Goal: Use online tool/utility

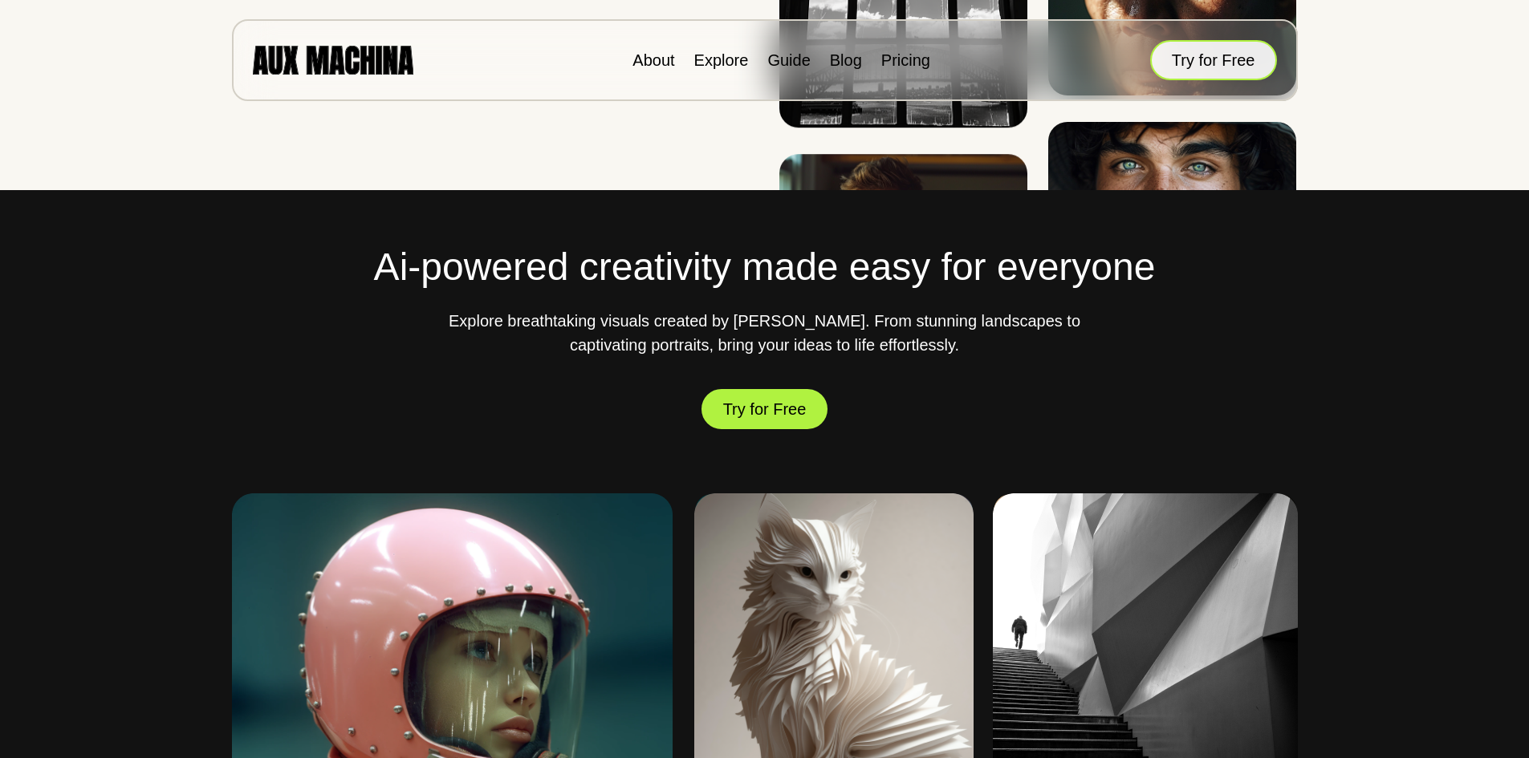
scroll to position [482, 0]
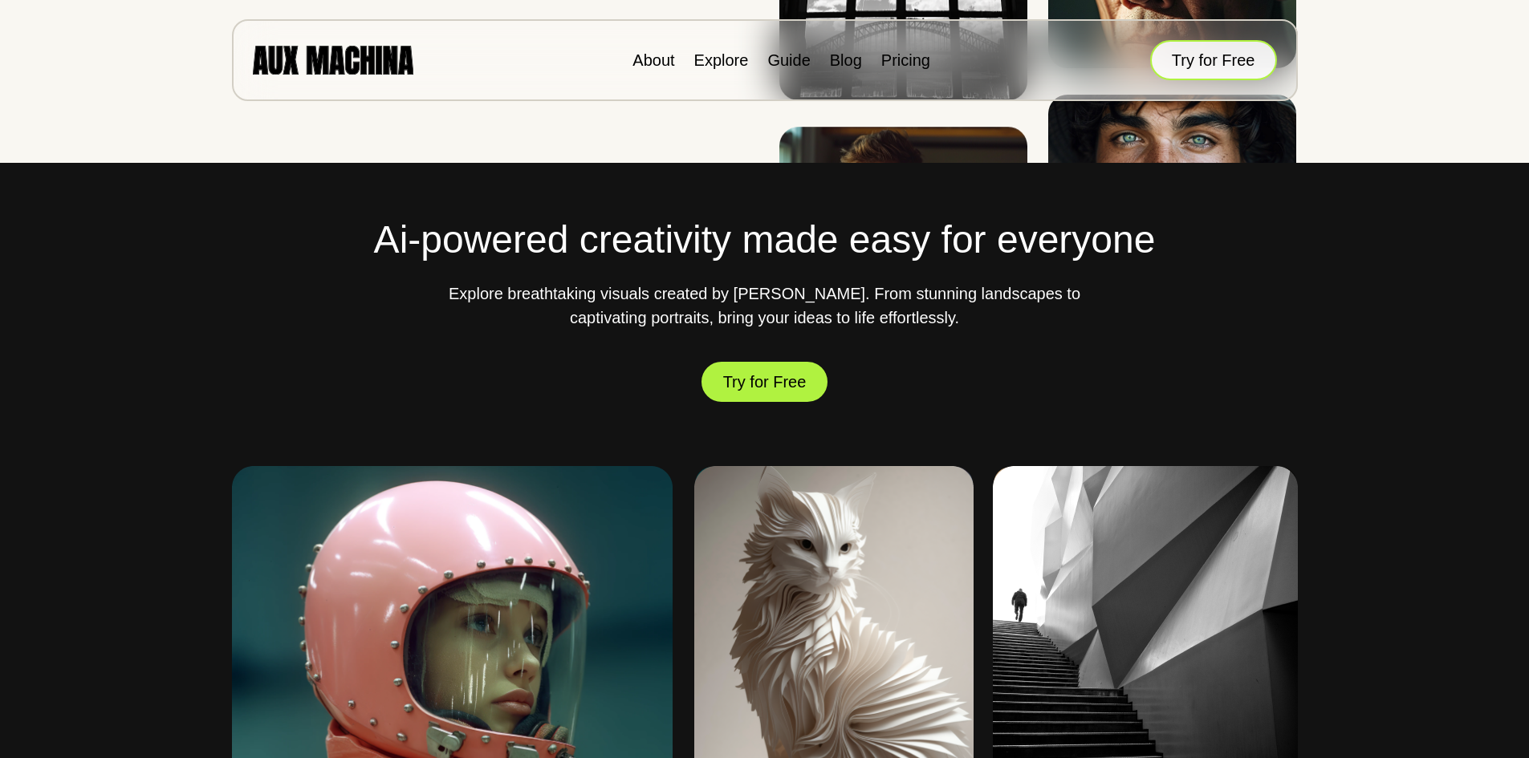
click at [1194, 53] on button "Try for Free" at bounding box center [1213, 60] width 127 height 40
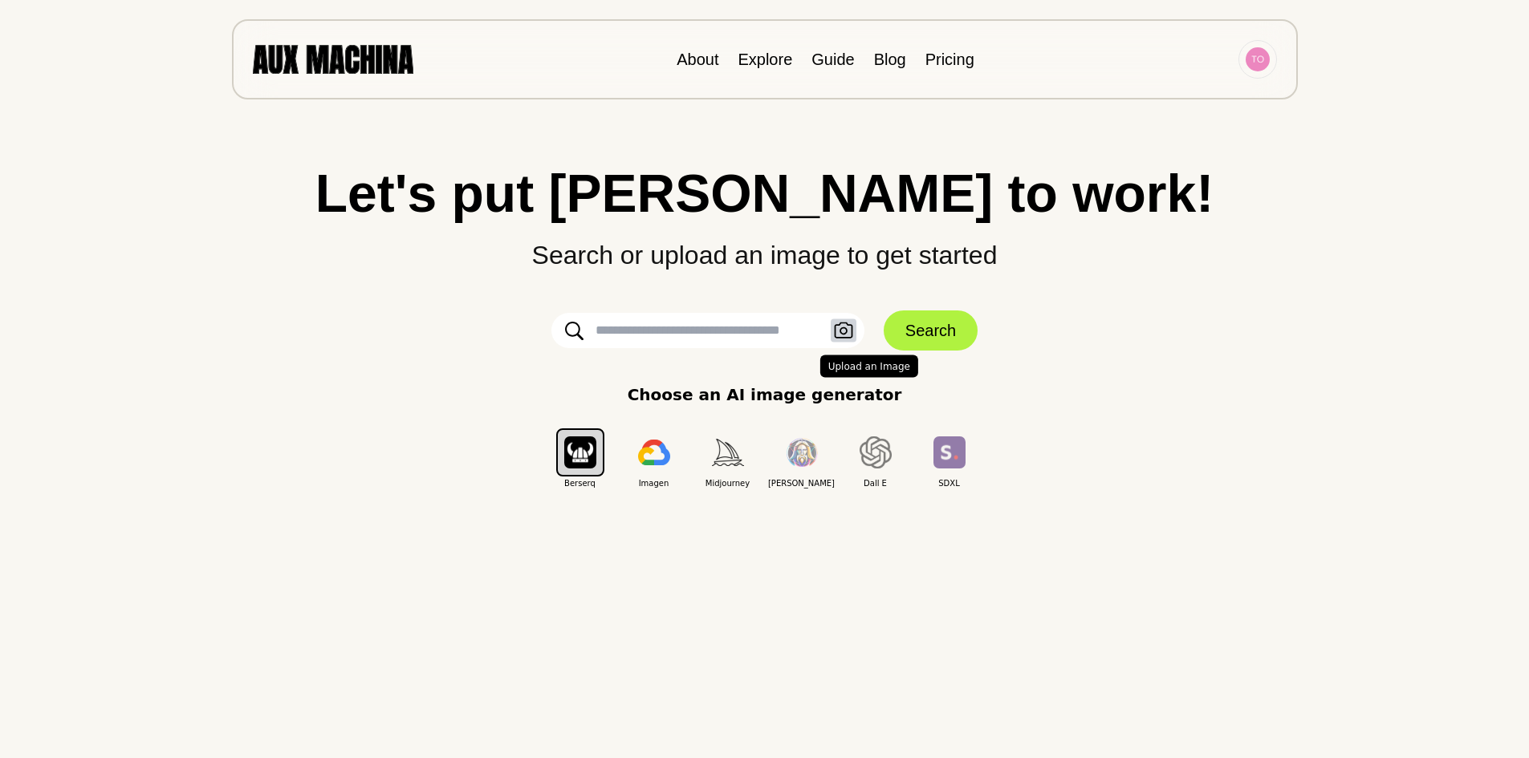
click at [844, 331] on icon "button" at bounding box center [843, 331] width 19 height 17
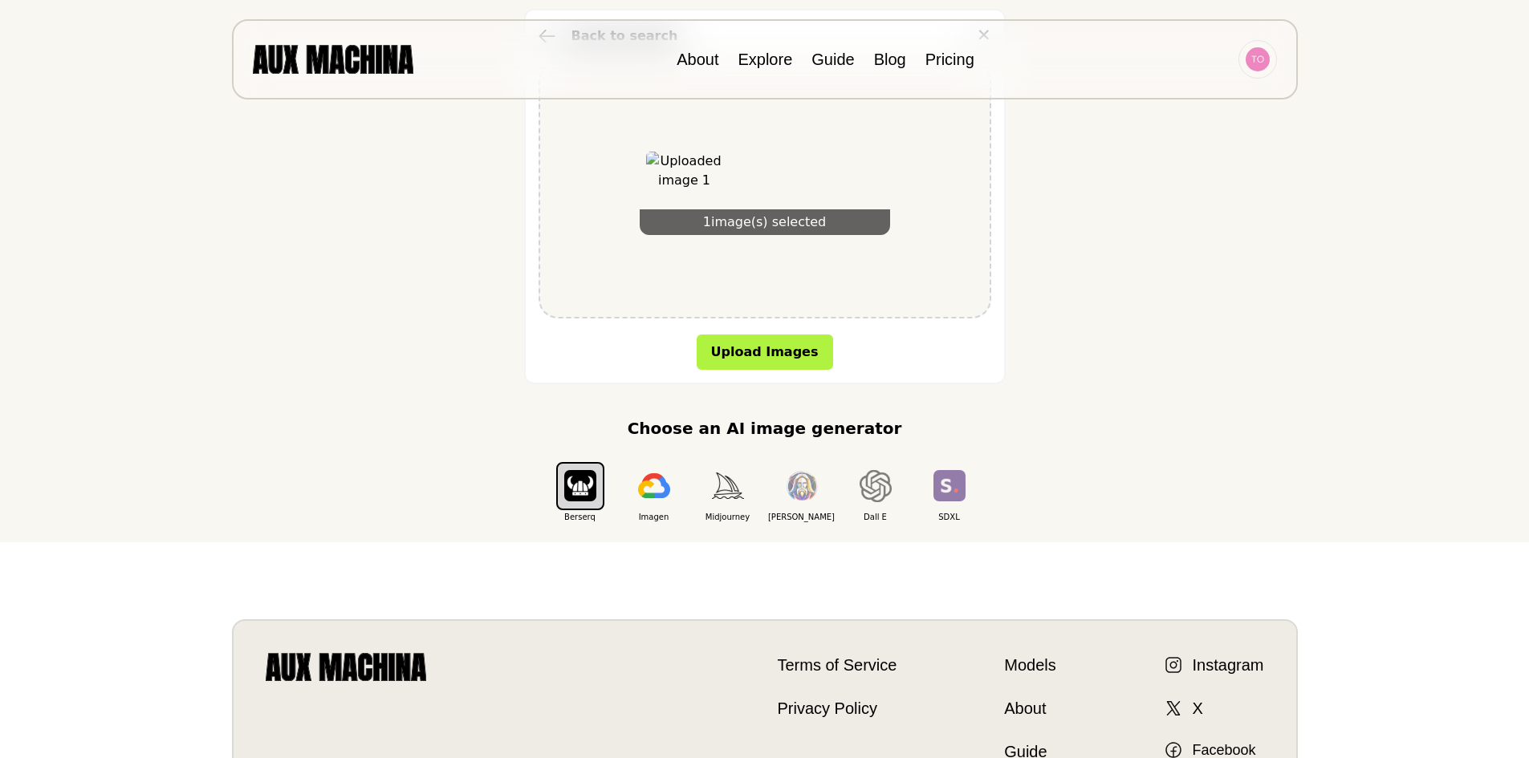
scroll to position [321, 0]
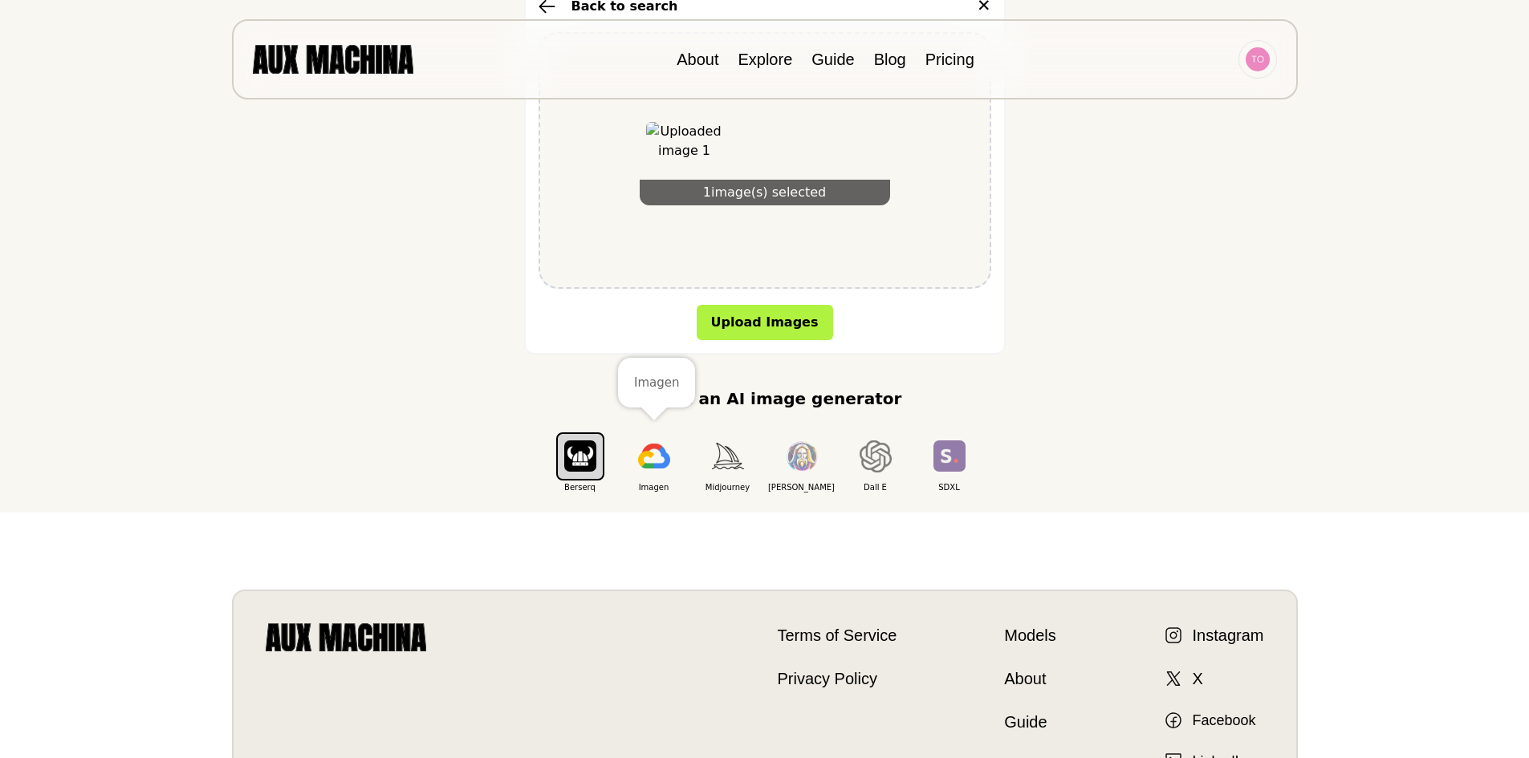
click at [652, 458] on img "button" at bounding box center [654, 457] width 32 height 26
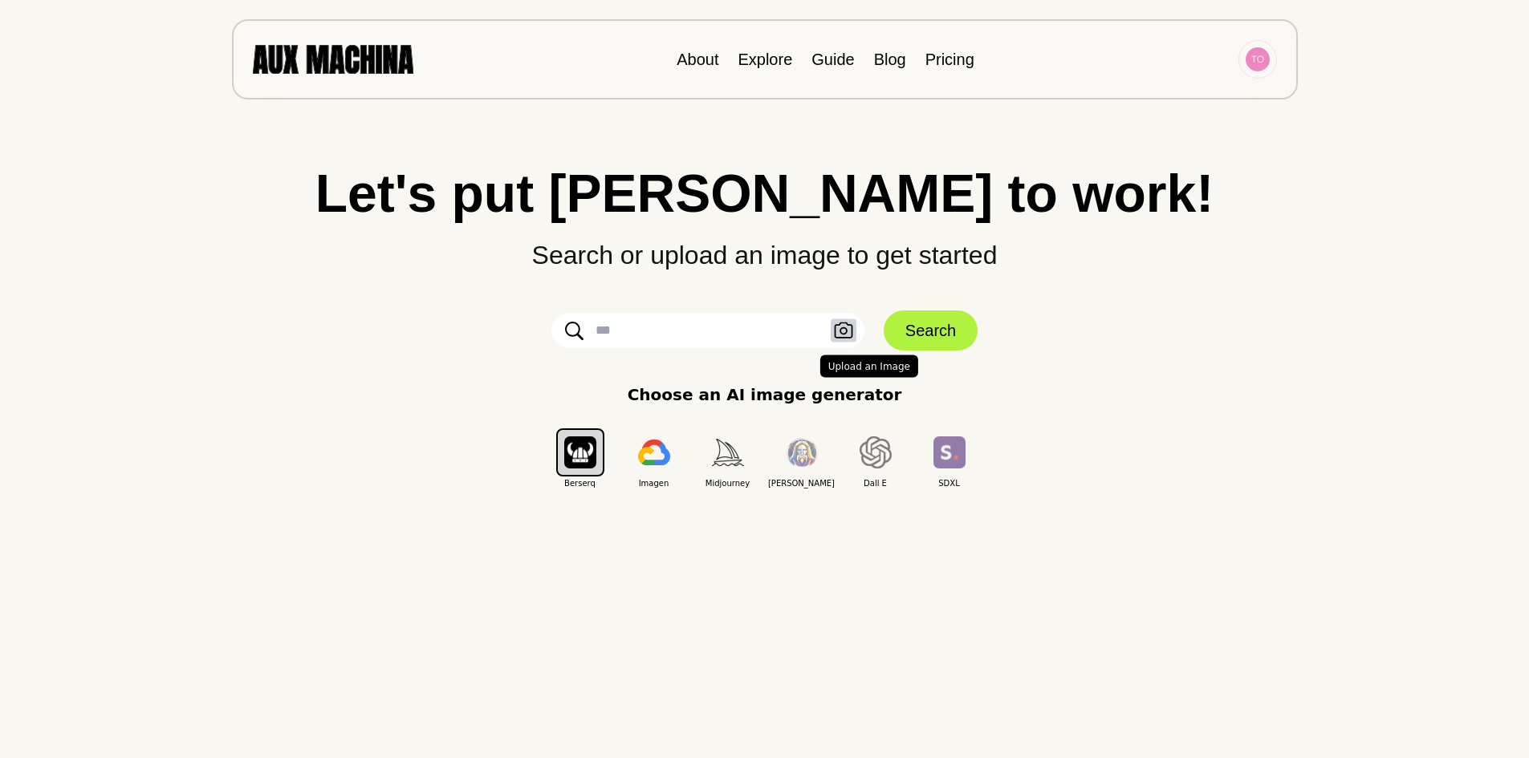
click at [843, 332] on icon "button" at bounding box center [843, 331] width 19 height 17
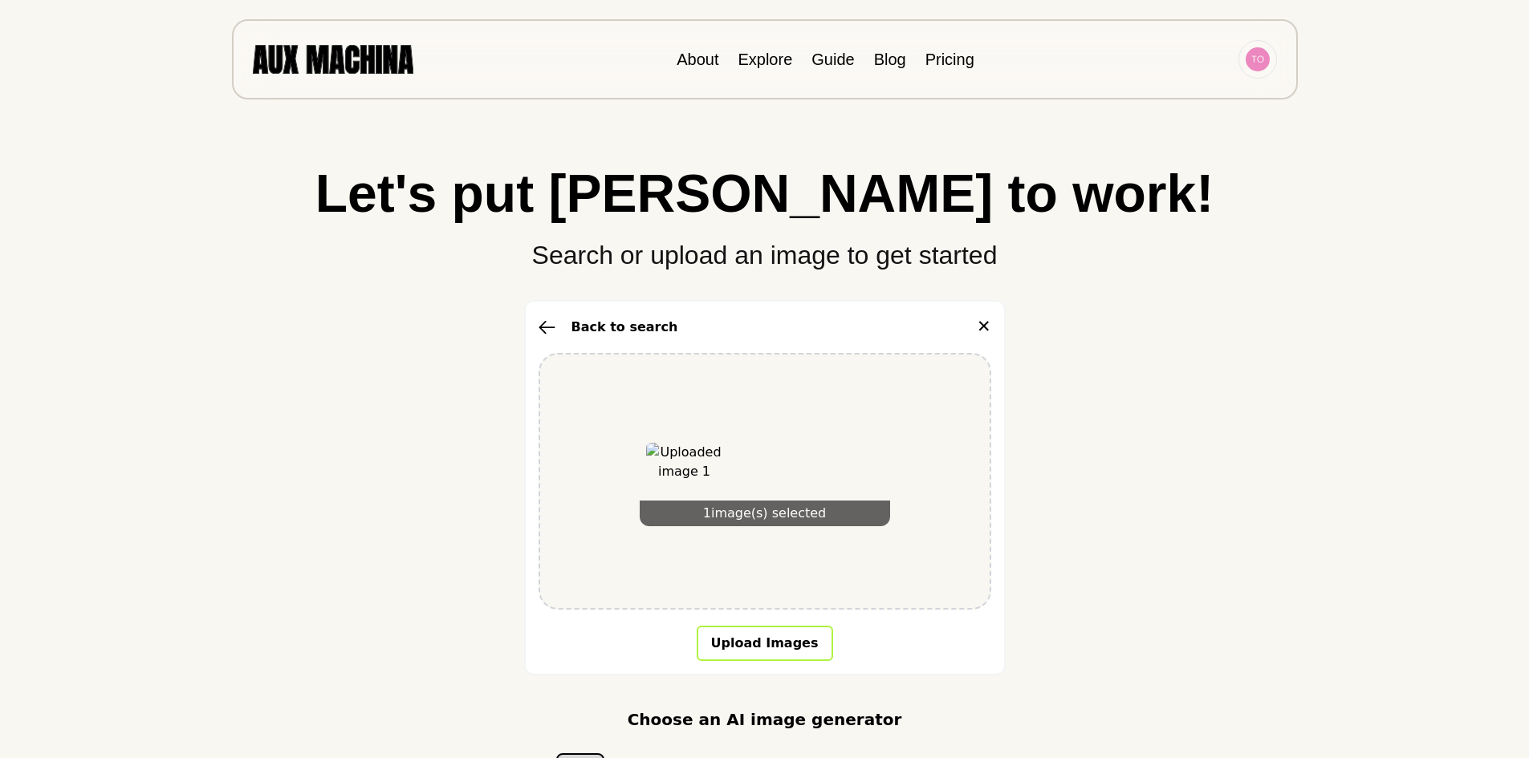
click at [759, 648] on button "Upload Images" at bounding box center [765, 643] width 136 height 35
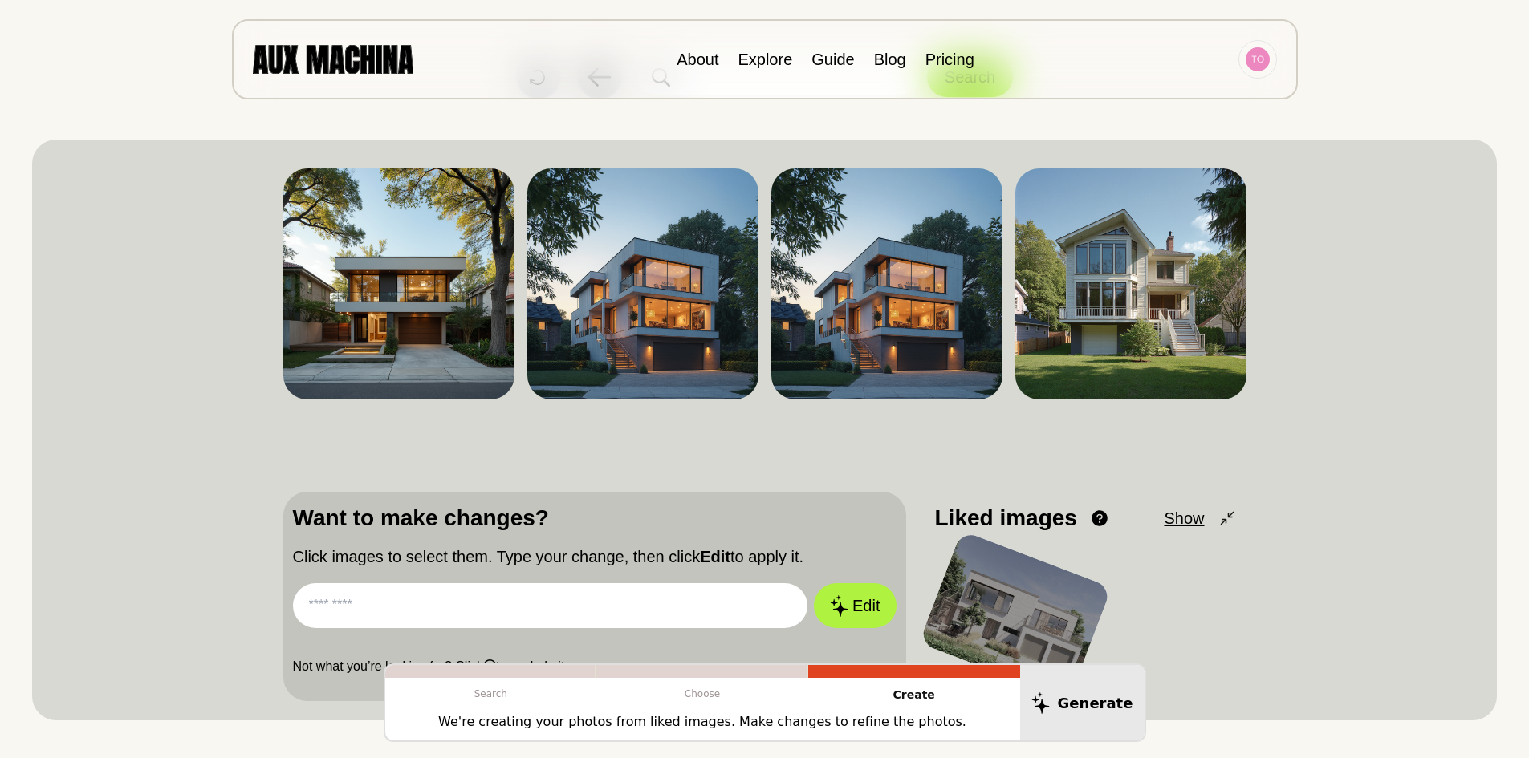
scroll to position [80, 0]
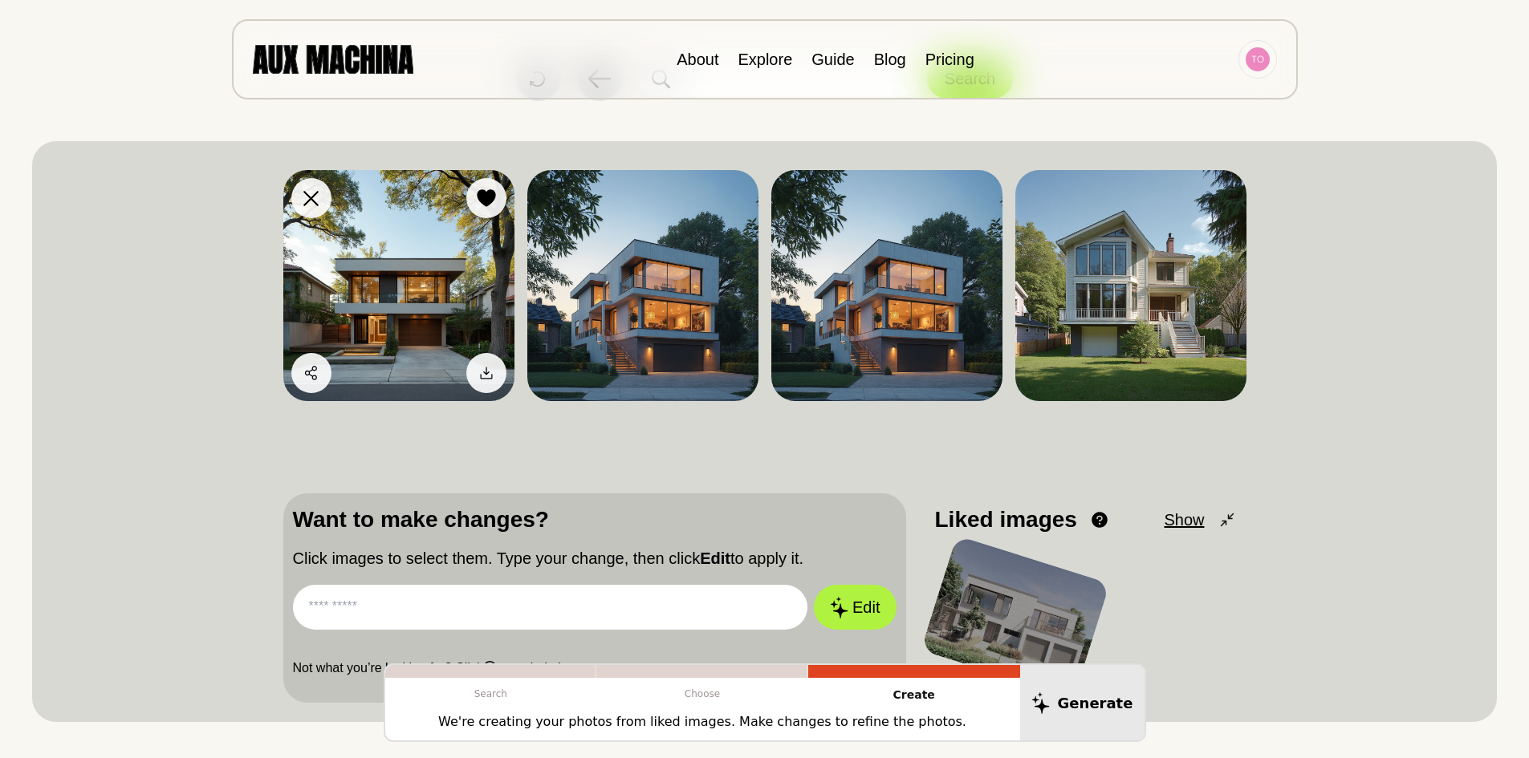
click at [394, 268] on img at bounding box center [398, 285] width 231 height 231
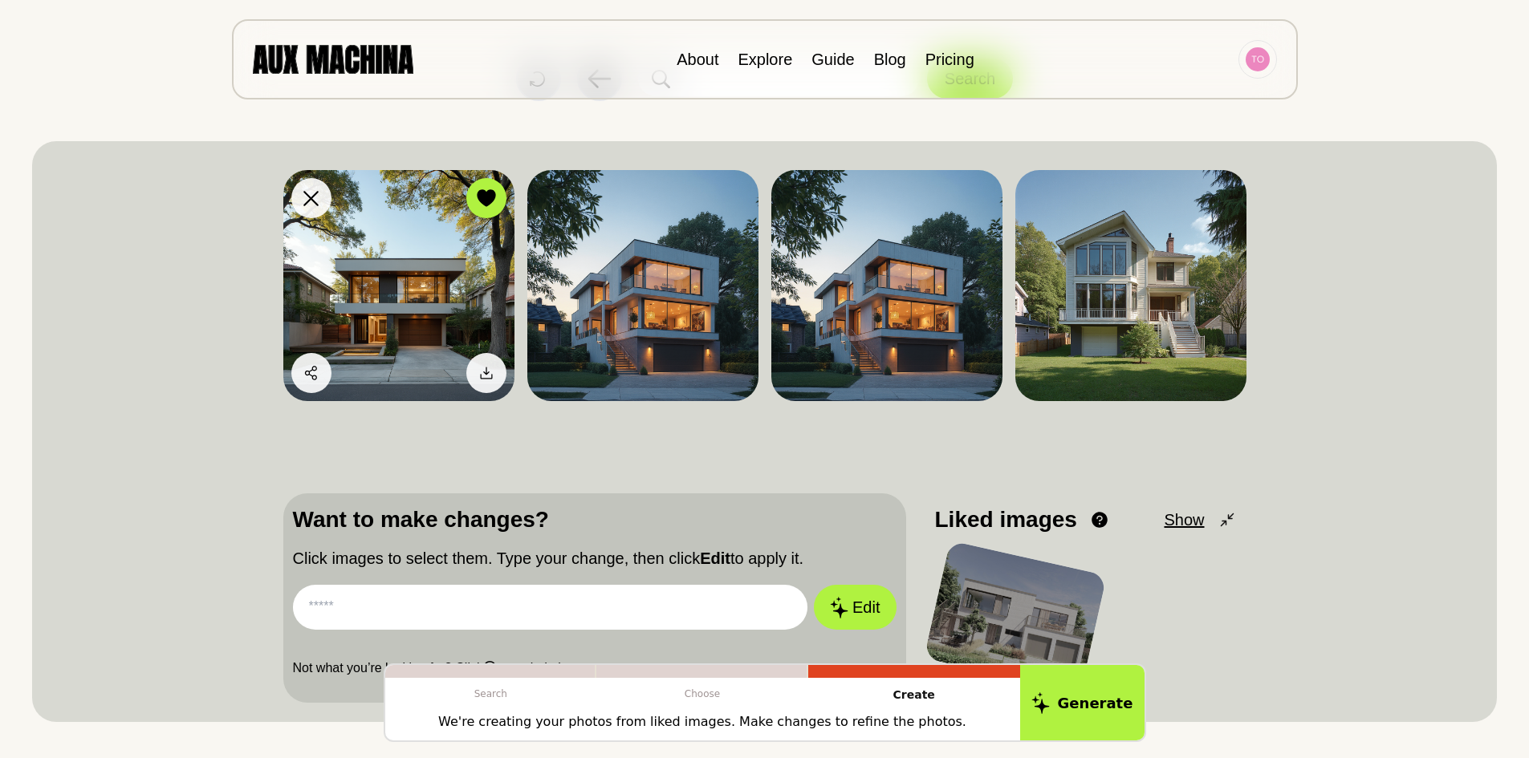
click at [420, 285] on img at bounding box center [398, 285] width 231 height 231
drag, startPoint x: 425, startPoint y: 265, endPoint x: 413, endPoint y: 268, distance: 12.5
click at [422, 266] on img at bounding box center [398, 285] width 231 height 231
click at [484, 188] on div at bounding box center [486, 198] width 24 height 24
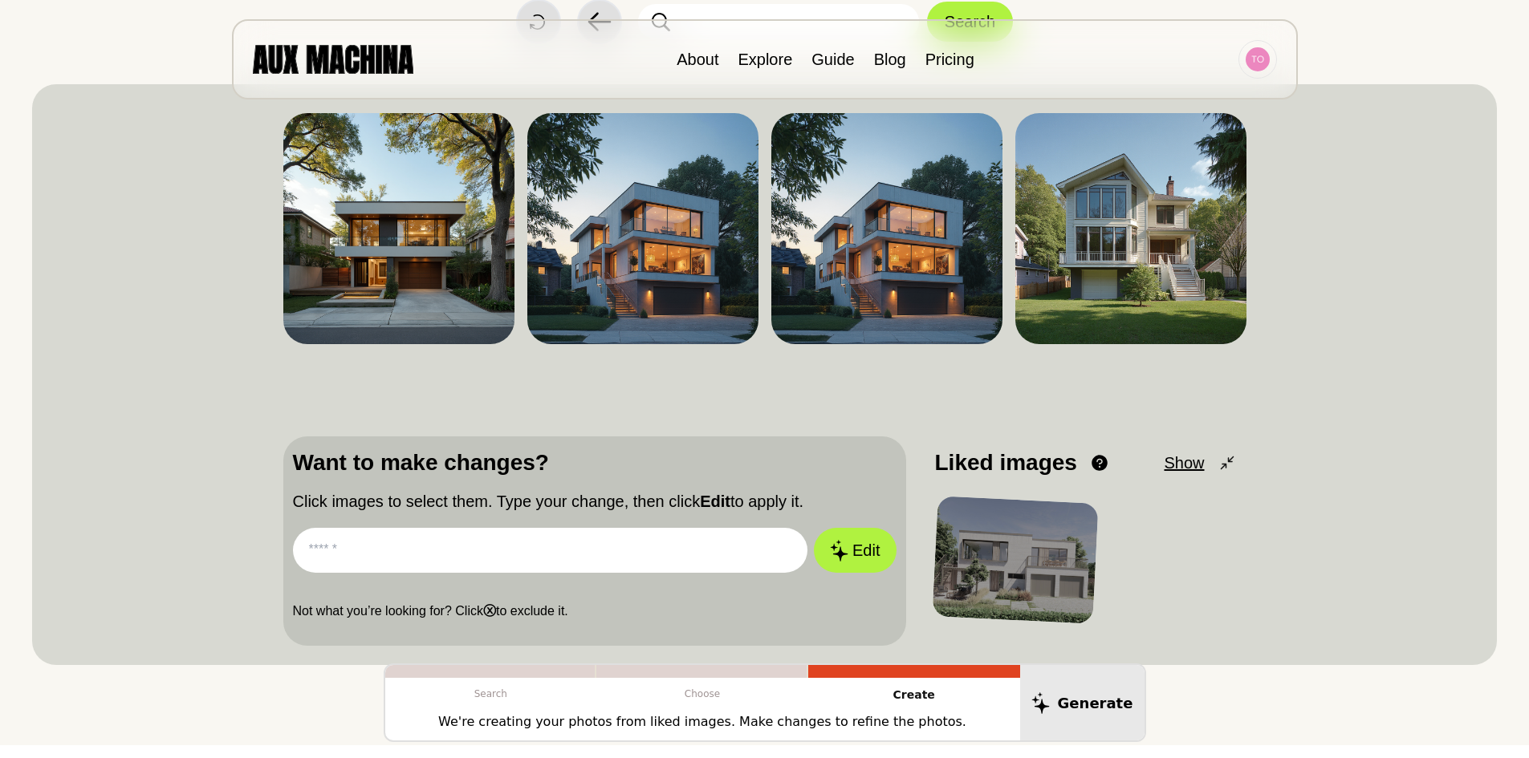
scroll to position [120, 0]
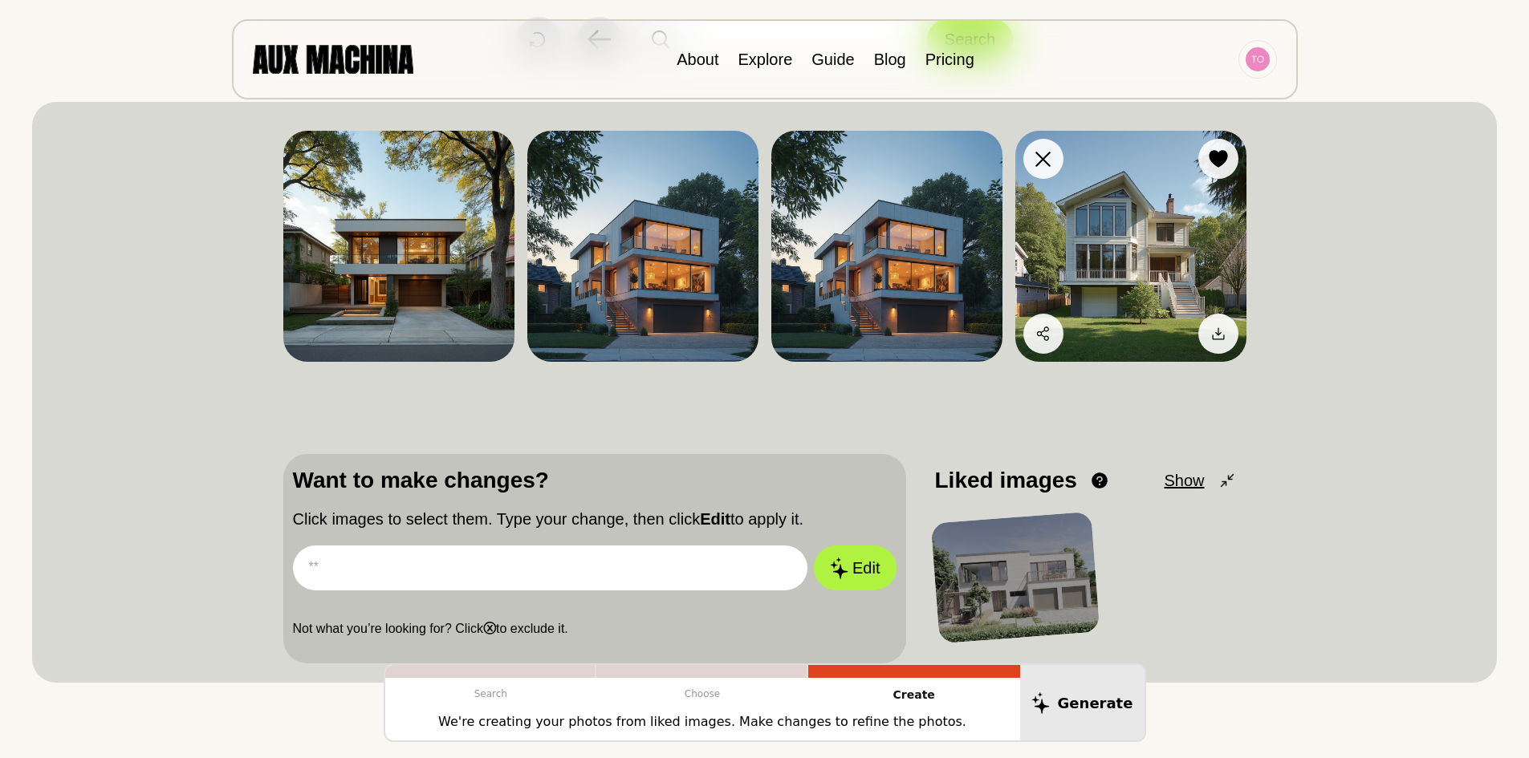
click at [1128, 273] on img at bounding box center [1130, 246] width 231 height 231
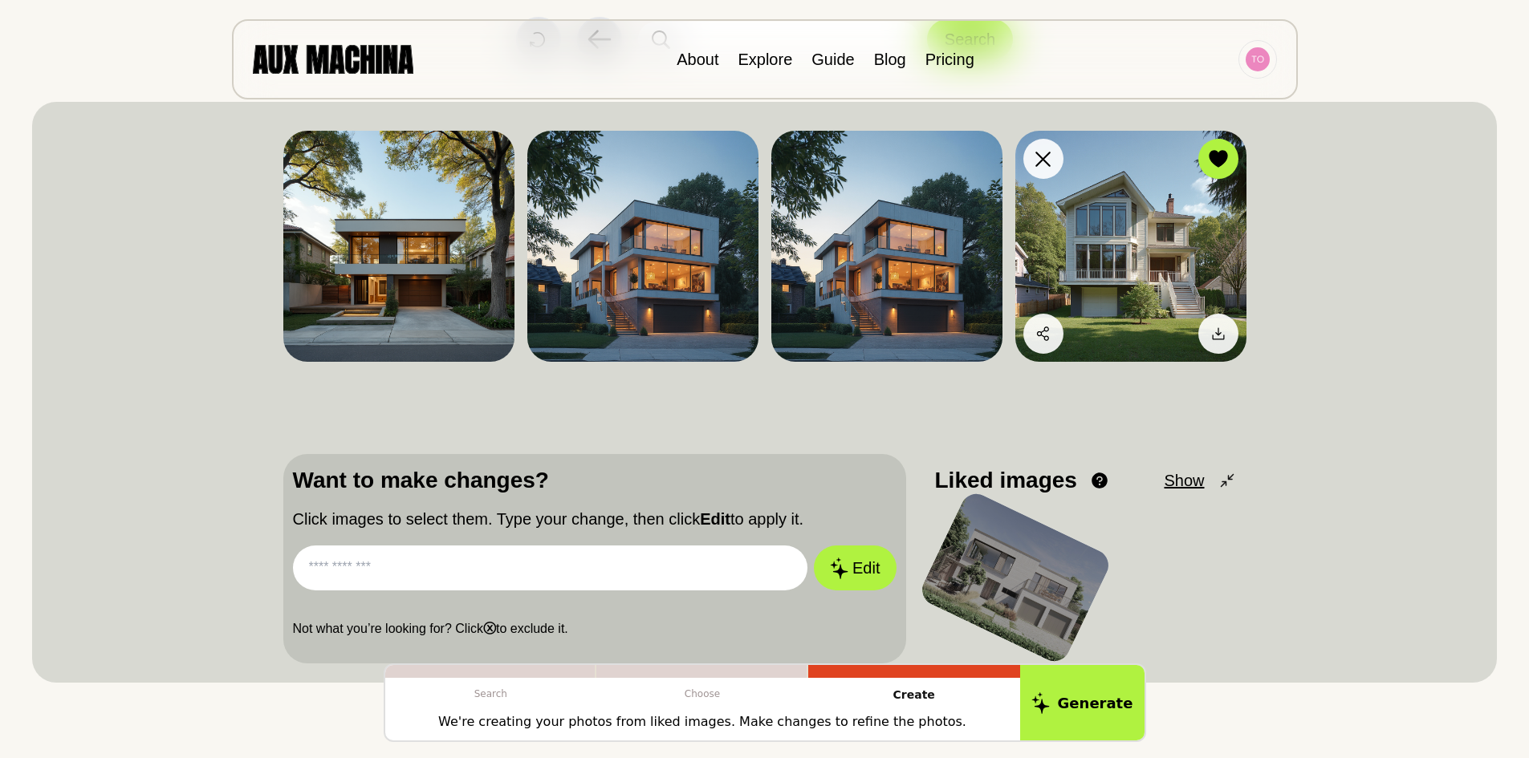
click at [1124, 276] on img at bounding box center [1130, 246] width 231 height 231
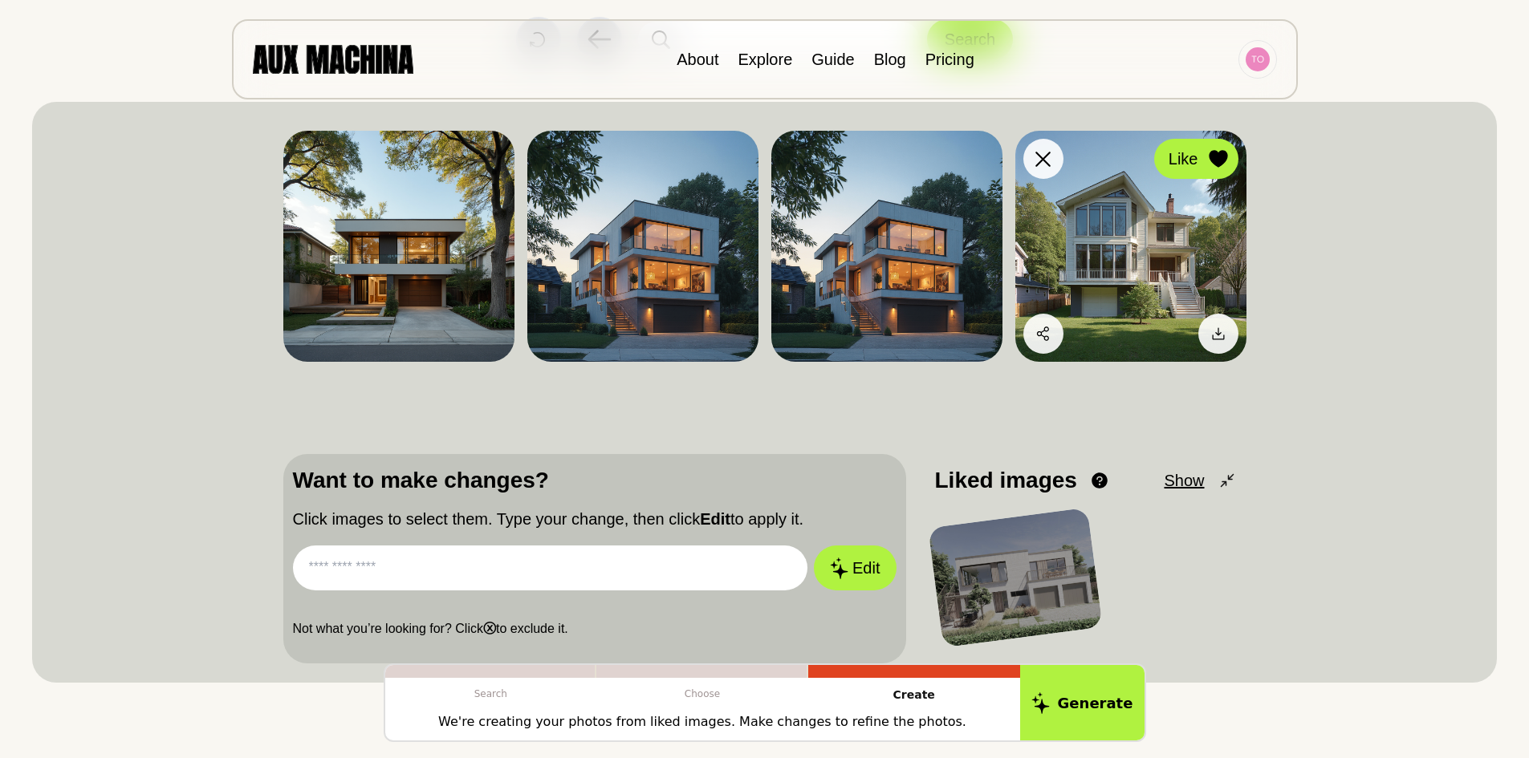
click at [1208, 148] on div at bounding box center [1218, 159] width 24 height 24
